Goal: Task Accomplishment & Management: Complete application form

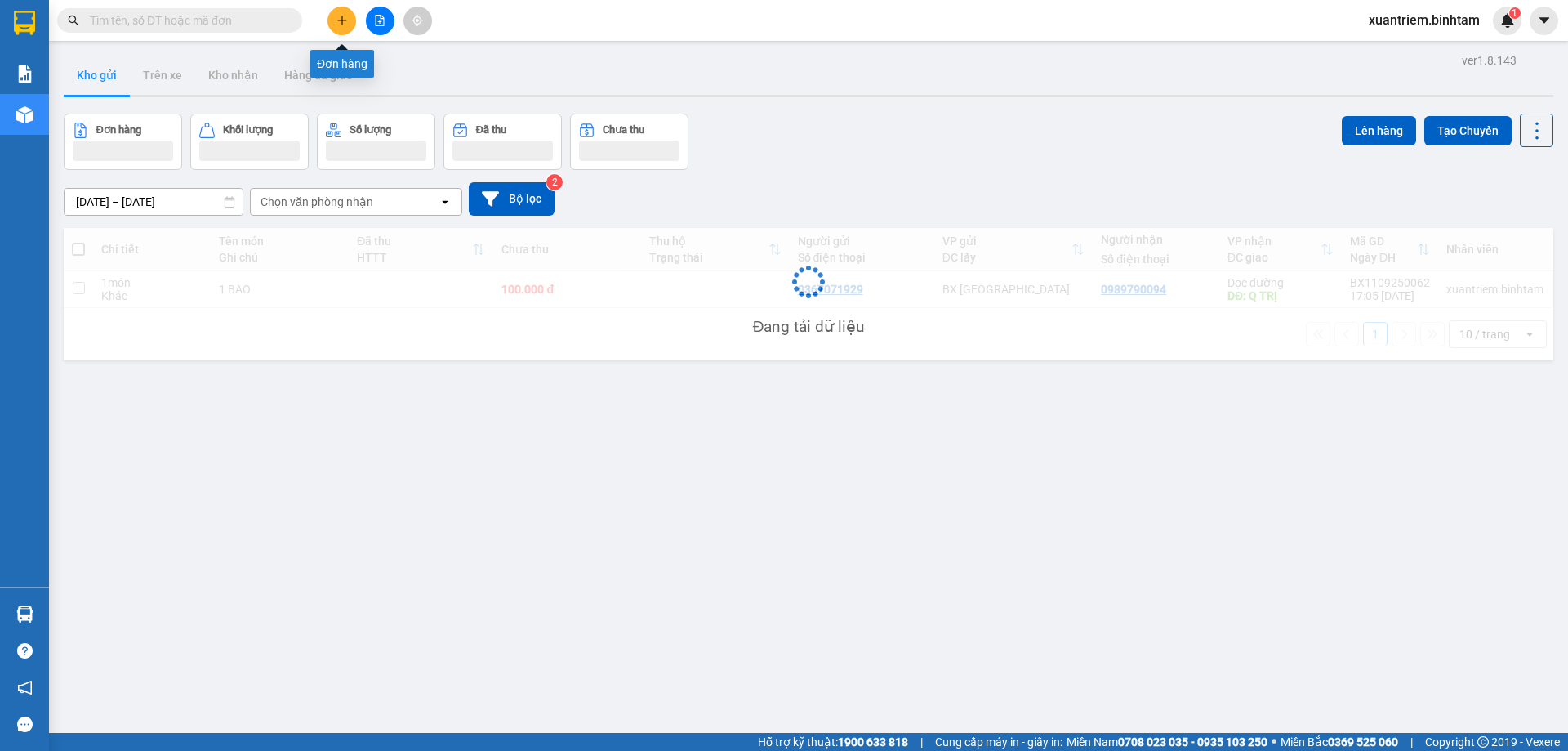
click at [343, 26] on button at bounding box center [342, 20] width 28 height 28
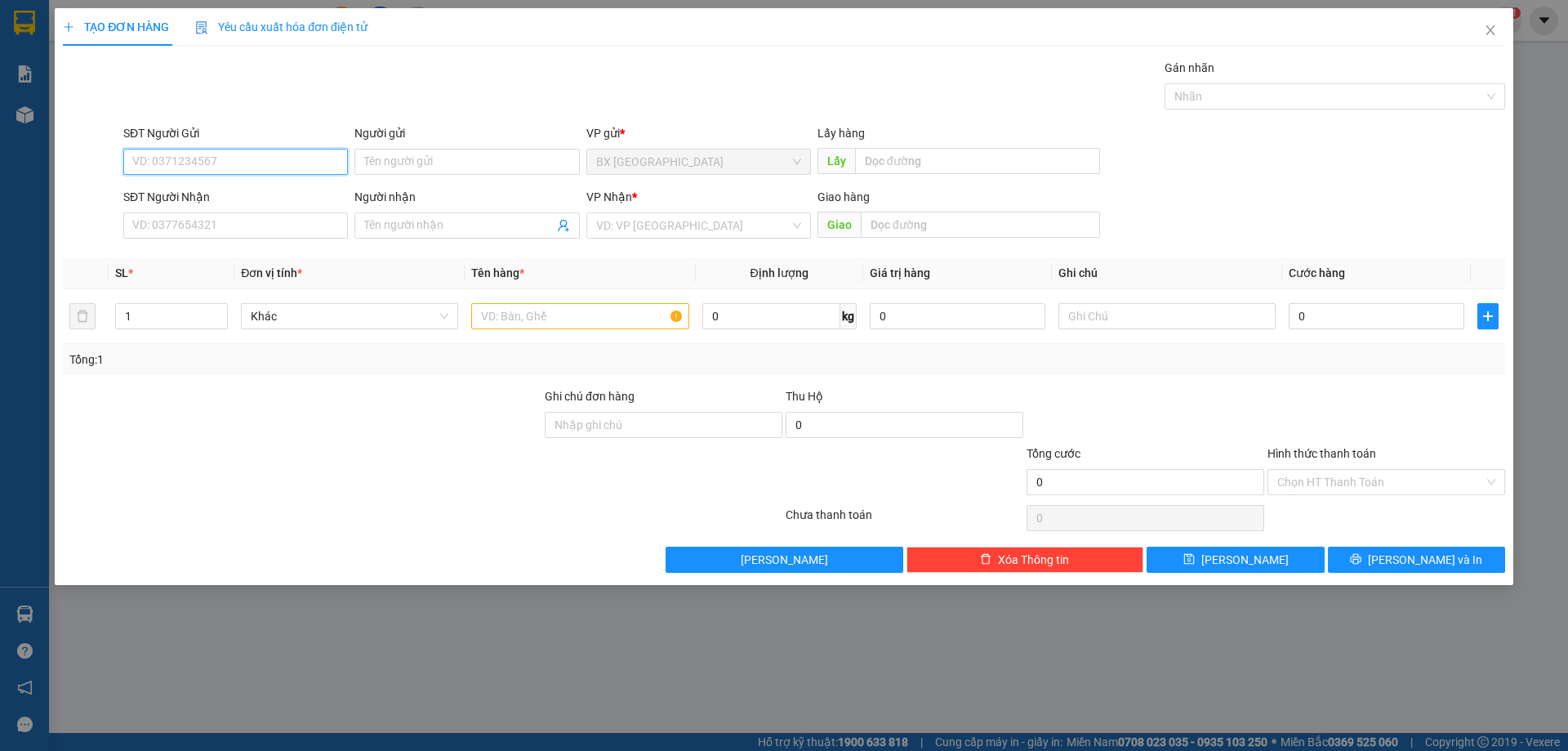
click at [226, 163] on input "SĐT Người Gửi" at bounding box center [235, 161] width 225 height 26
click at [295, 171] on input "0969161151" at bounding box center [235, 161] width 225 height 26
type input "0969161151"
drag, startPoint x: 251, startPoint y: 228, endPoint x: 834, endPoint y: 92, distance: 598.7
click at [251, 228] on input "SĐT Người Nhận" at bounding box center [235, 225] width 225 height 26
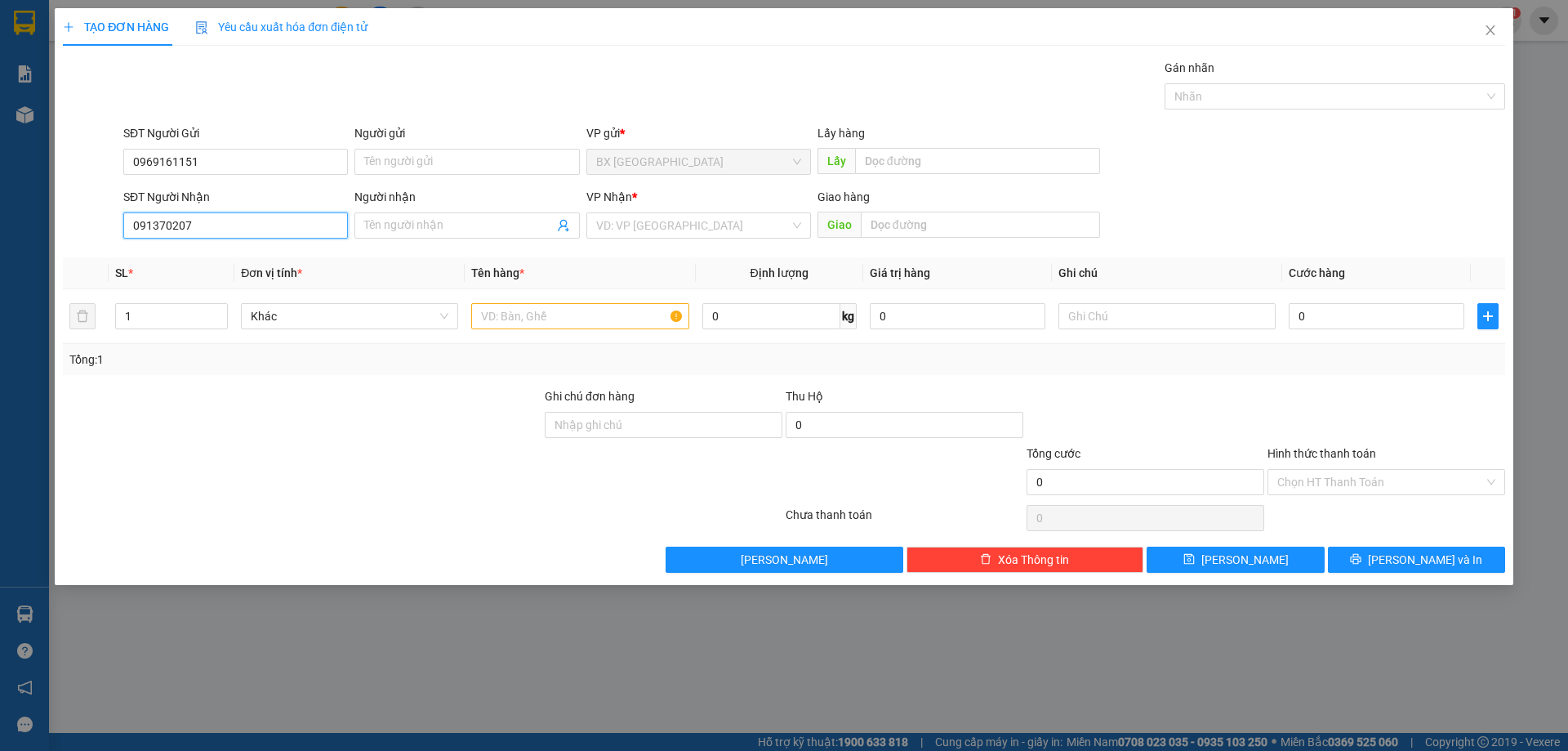
type input "0913702070"
drag, startPoint x: 202, startPoint y: 262, endPoint x: 271, endPoint y: 276, distance: 70.4
click at [208, 262] on div "0913702070" at bounding box center [235, 258] width 205 height 18
type input "[PERSON_NAME]"
type input "200.000"
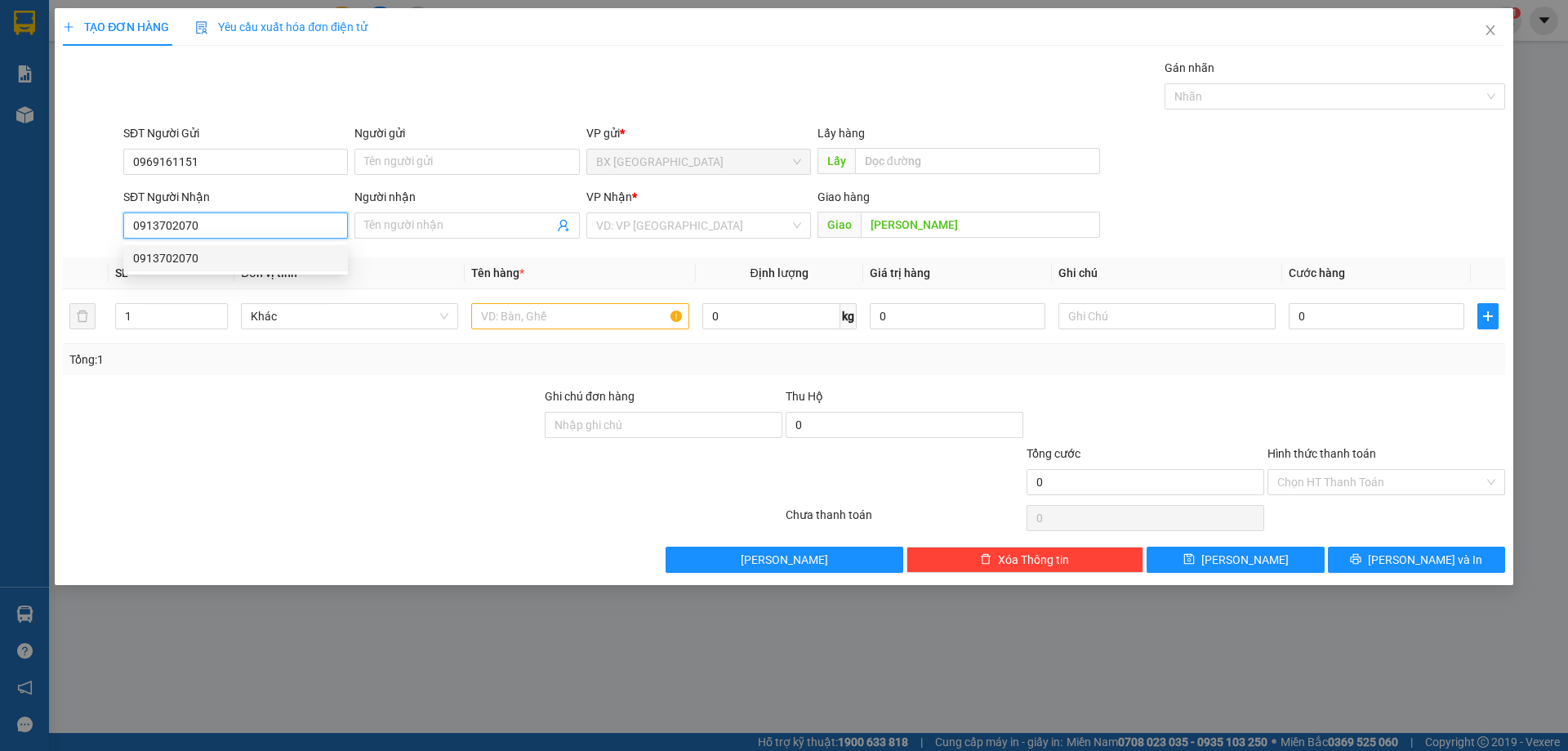
type input "200.000"
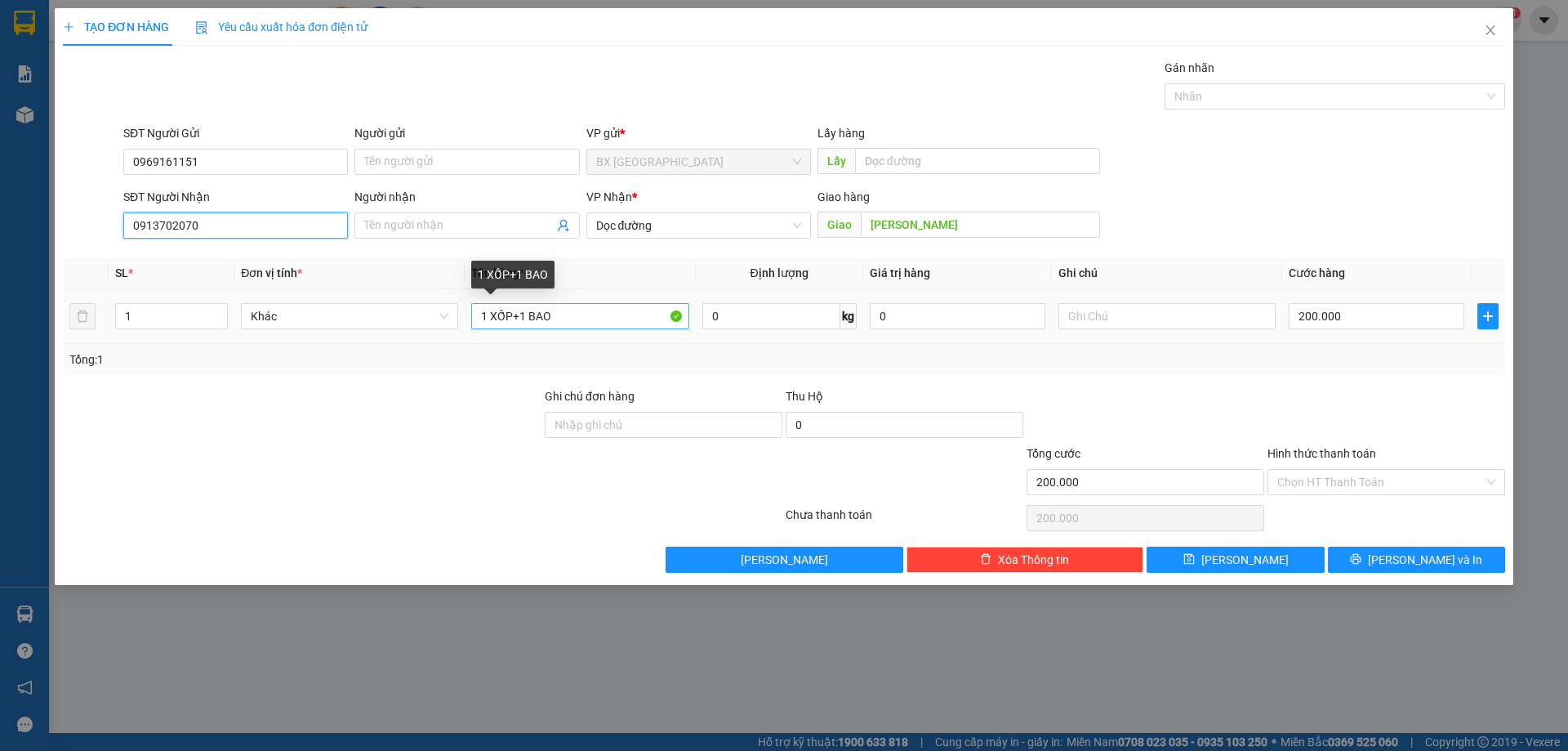
type input "0913702070"
drag, startPoint x: 520, startPoint y: 317, endPoint x: 420, endPoint y: 311, distance: 100.2
click at [417, 313] on tr "1 Khác 1 XỐP+1 BAO 0 kg 0 200.000" at bounding box center [784, 316] width 1443 height 55
type input "1 BAO"
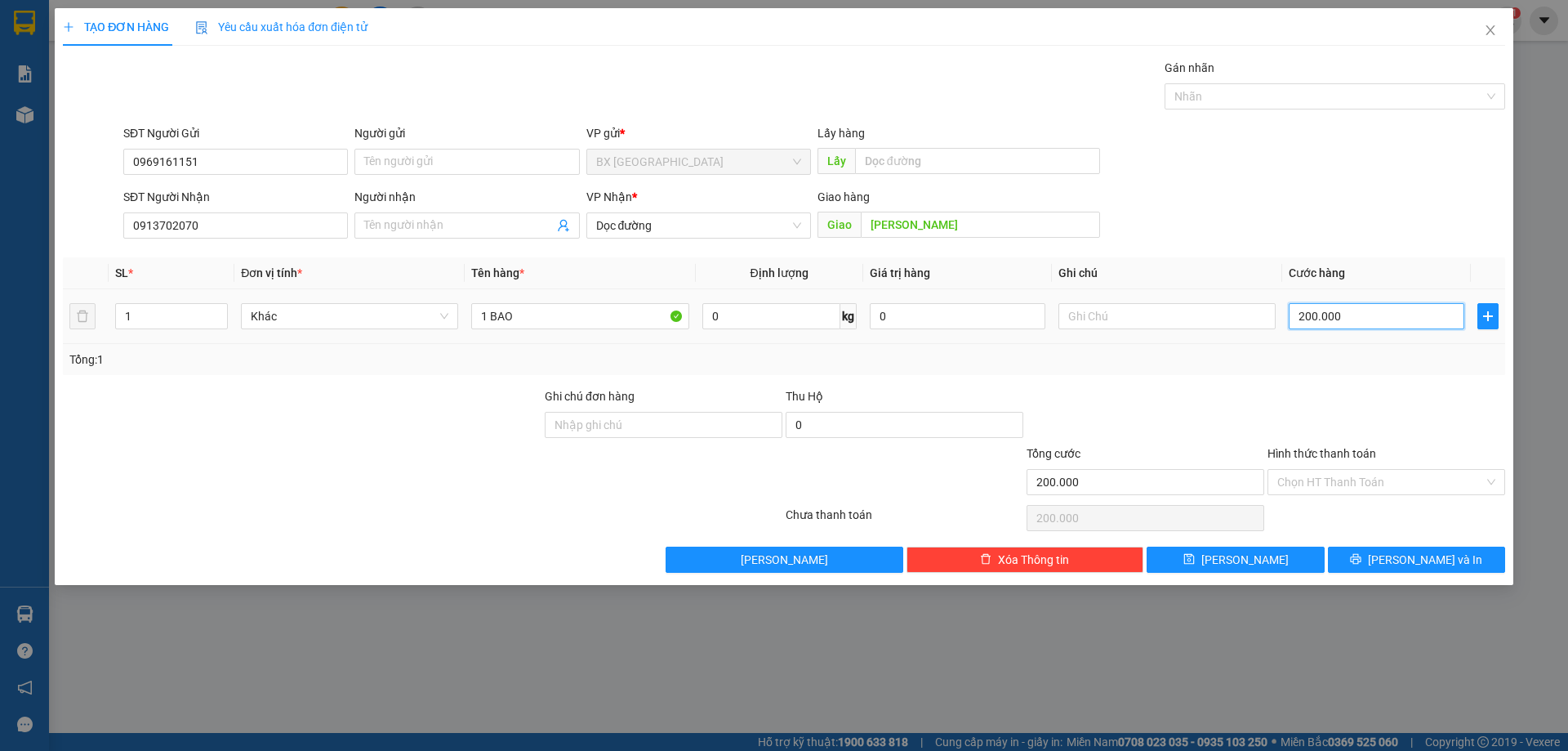
type input "5"
type input "50"
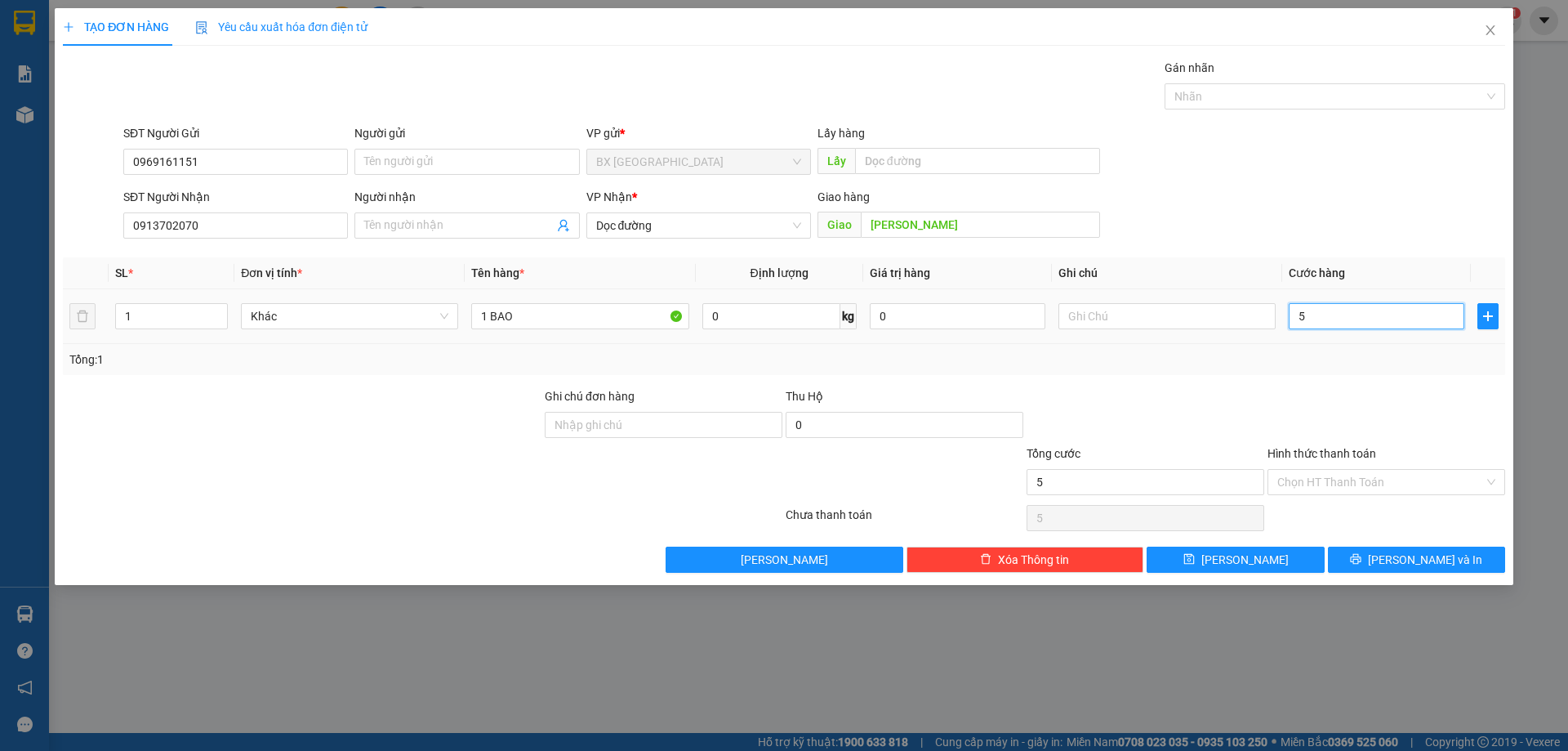
type input "50"
type input "500"
type input "5.000"
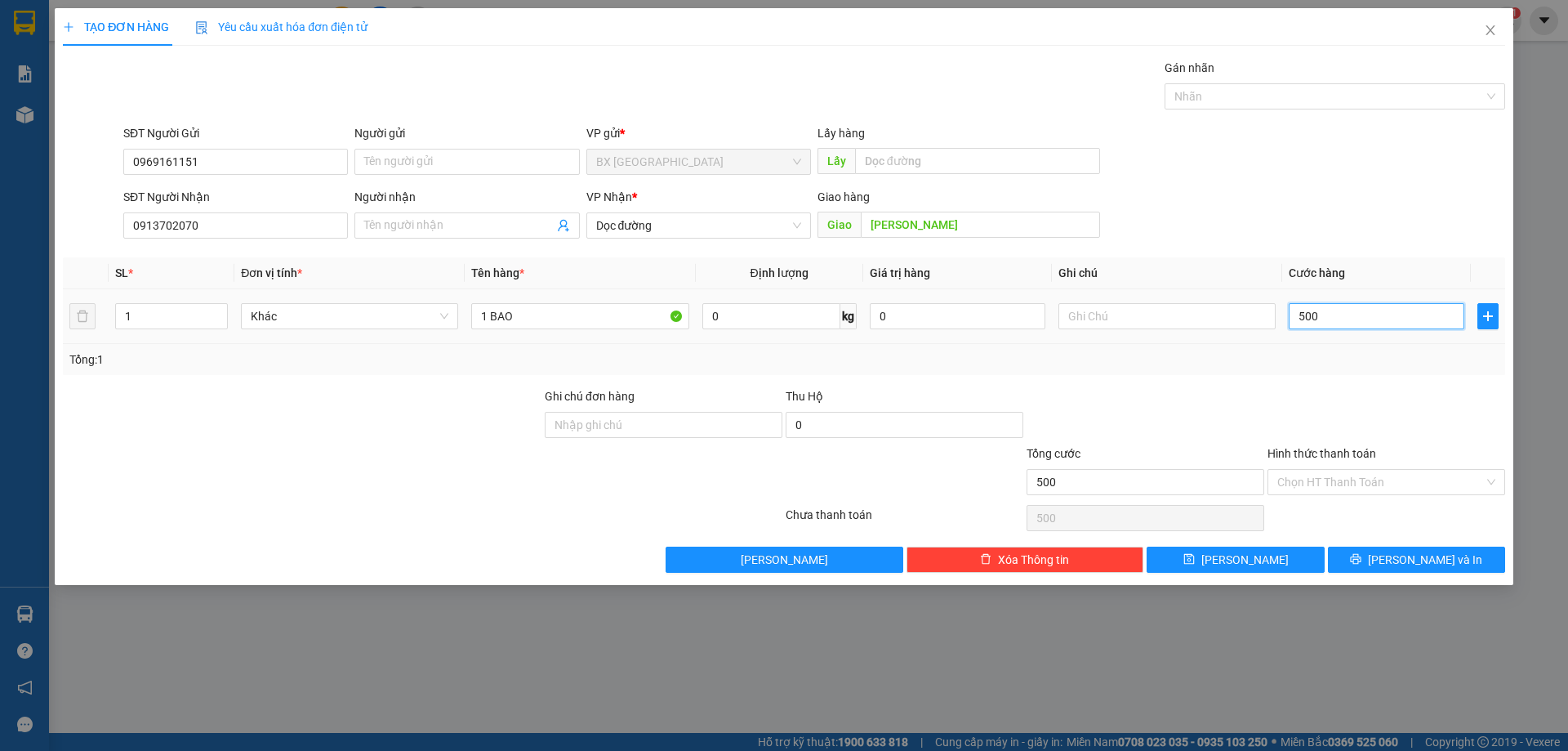
type input "5.000"
type input "50.000"
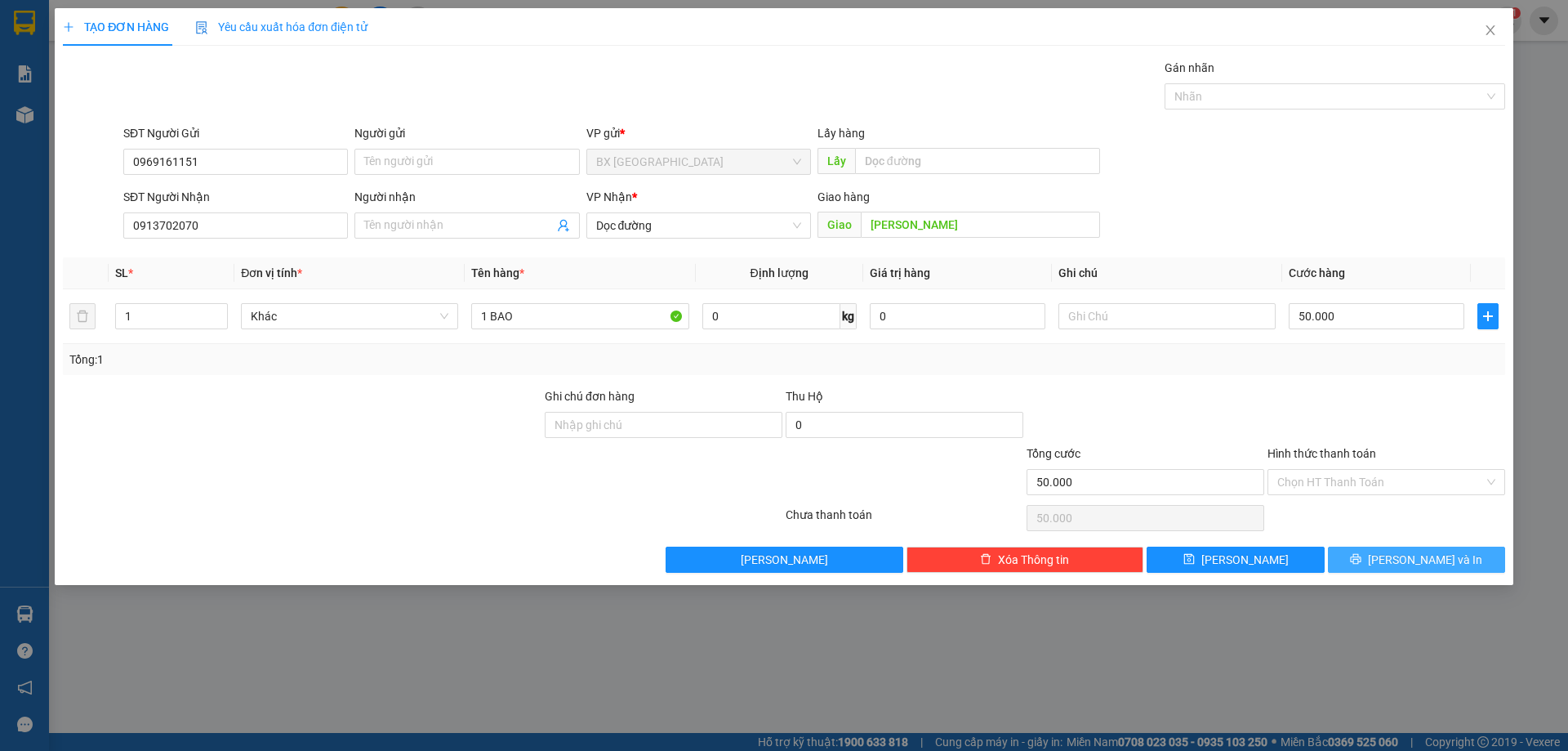
click at [1379, 550] on button "[PERSON_NAME] và In" at bounding box center [1417, 559] width 178 height 26
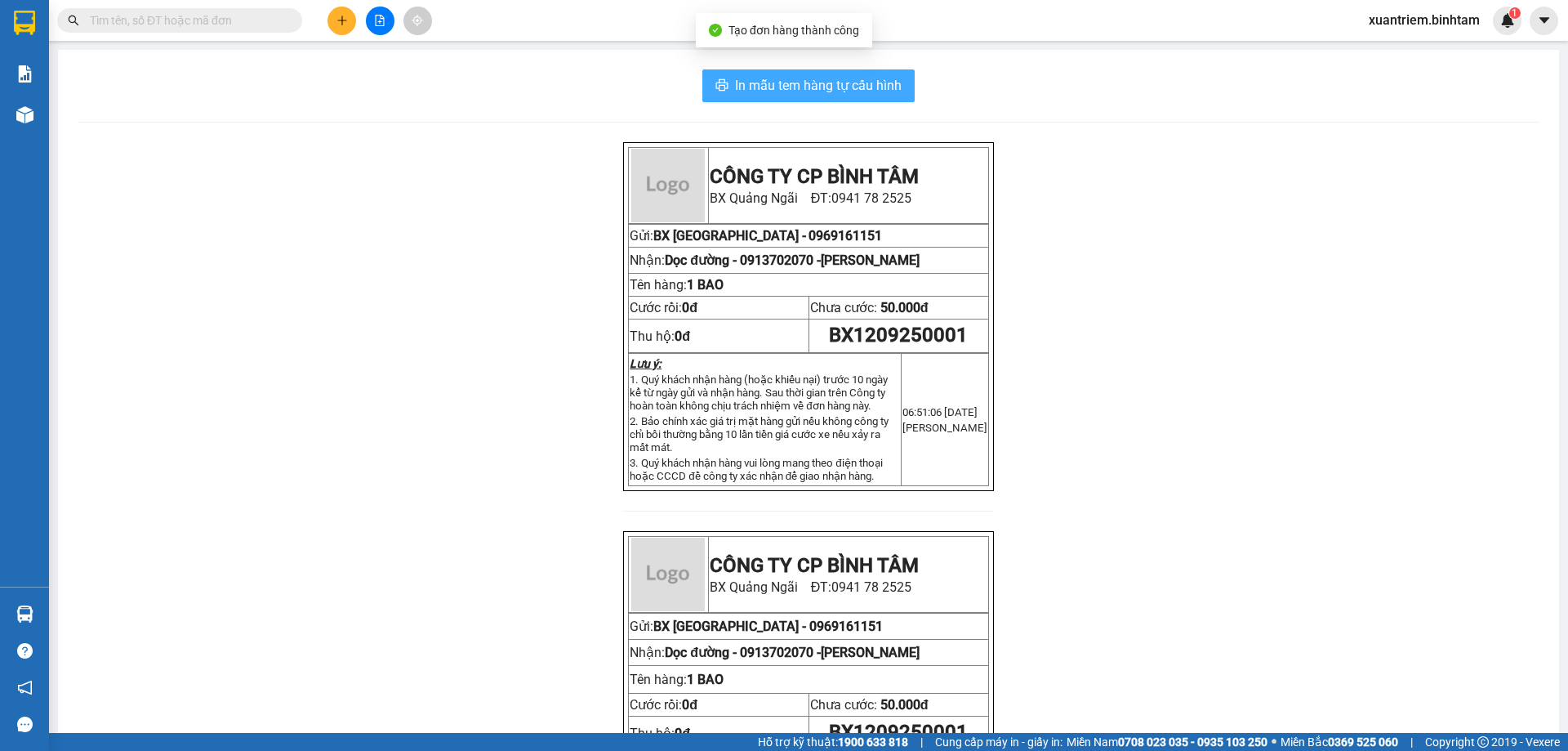
click at [827, 89] on span "In mẫu tem hàng tự cấu hình" at bounding box center [818, 85] width 167 height 20
